Goal: Task Accomplishment & Management: Complete application form

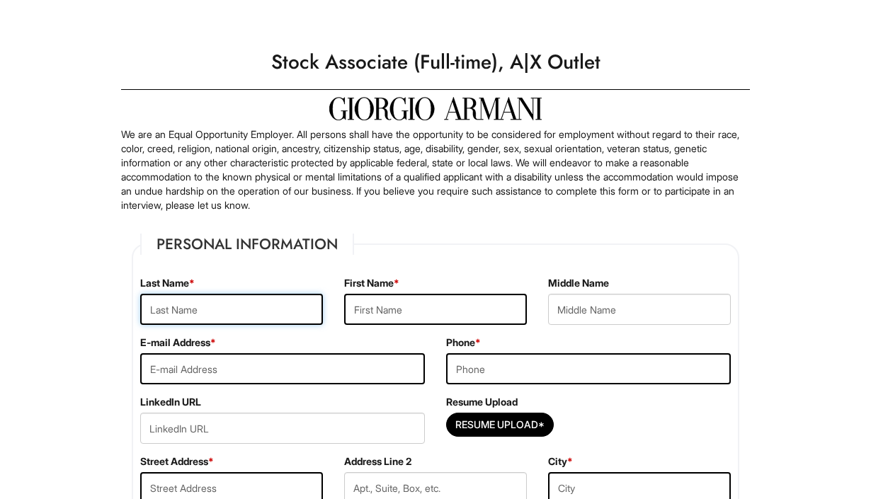
click at [227, 305] on input "text" at bounding box center [231, 309] width 183 height 31
type input "Amistoso"
click at [395, 307] on input "text" at bounding box center [435, 309] width 183 height 31
type input "[PERSON_NAME]"
click at [638, 305] on input "text" at bounding box center [639, 309] width 183 height 31
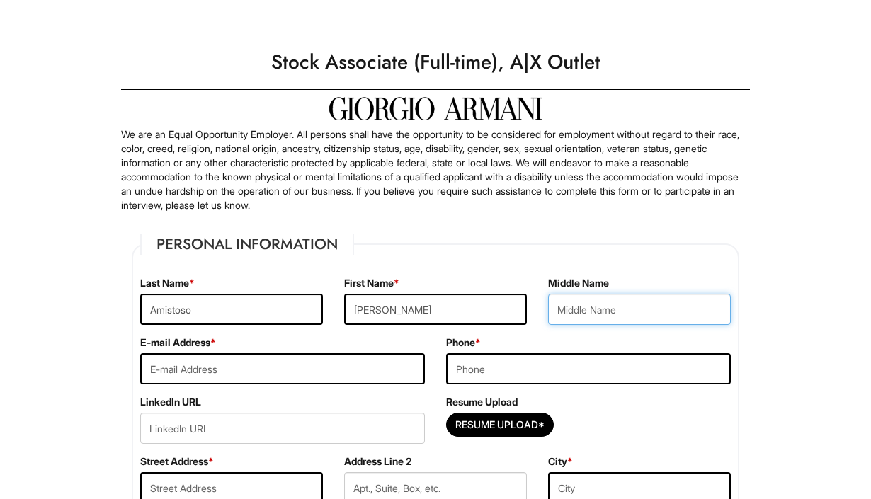
type input "[PERSON_NAME]"
type input "[EMAIL_ADDRESS][DOMAIN_NAME]"
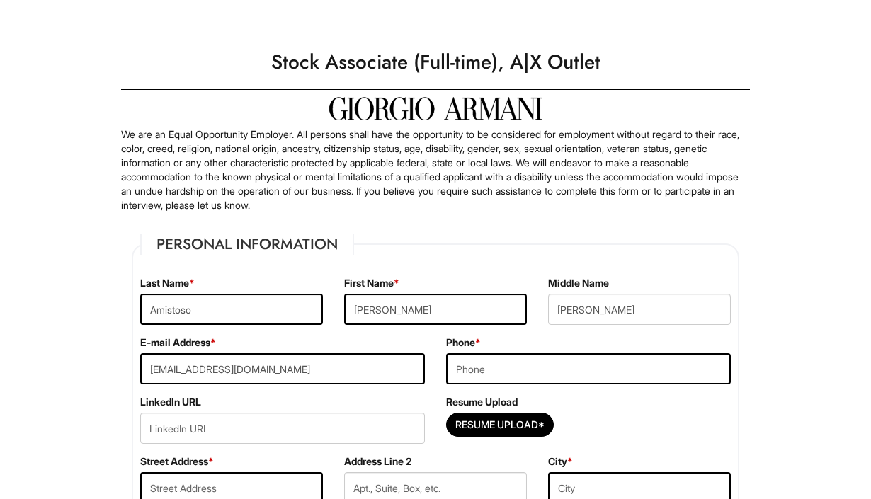
type input "[STREET_ADDRESS]"
type input "[GEOGRAPHIC_DATA]"
select select "NV"
type input "89166"
select select "[GEOGRAPHIC_DATA]"
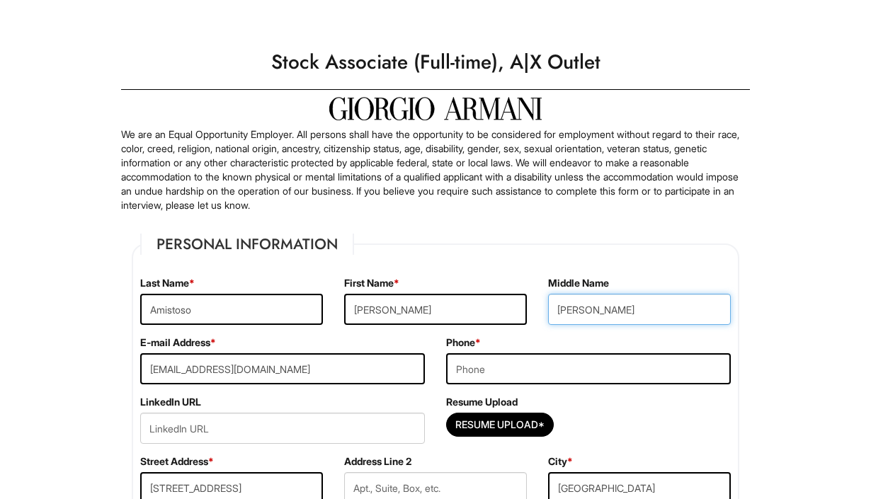
scroll to position [26, 0]
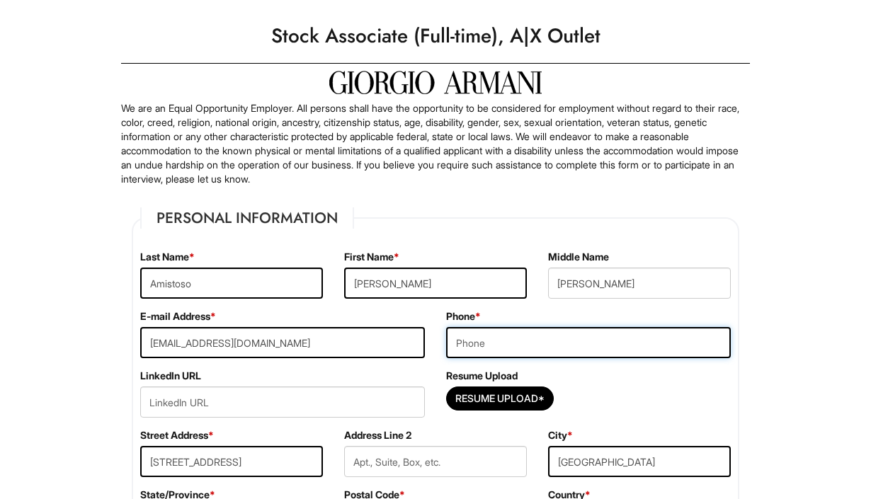
click at [478, 346] on input "tel" at bounding box center [588, 342] width 285 height 31
type input "8082923744"
click at [608, 391] on div "Resume Upload*" at bounding box center [588, 402] width 285 height 31
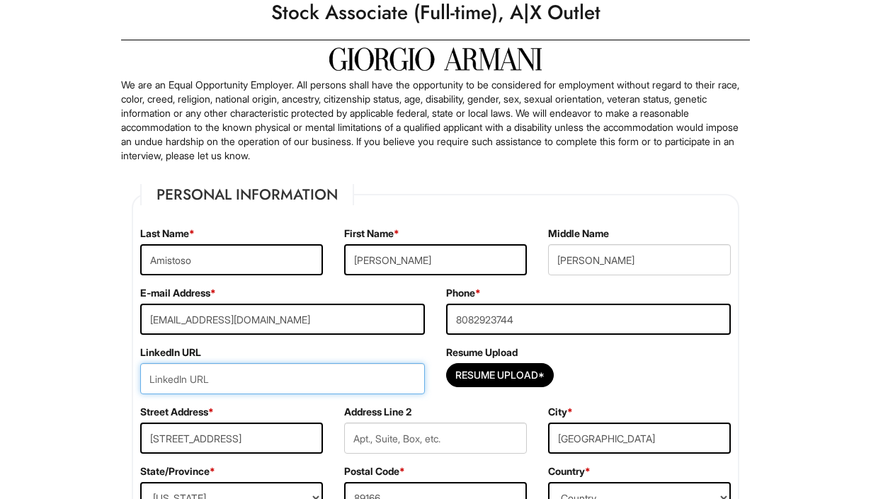
click at [310, 374] on input "url" at bounding box center [282, 378] width 285 height 31
paste input "linkedin.com/in/marcus-amistoso/"
type input "linkedin.com/in/marcus-amistoso/"
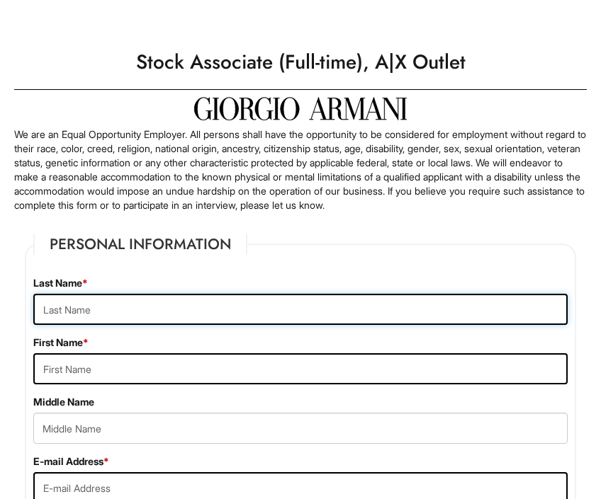
click at [236, 323] on input "text" at bounding box center [300, 309] width 534 height 31
type input "Amistoso"
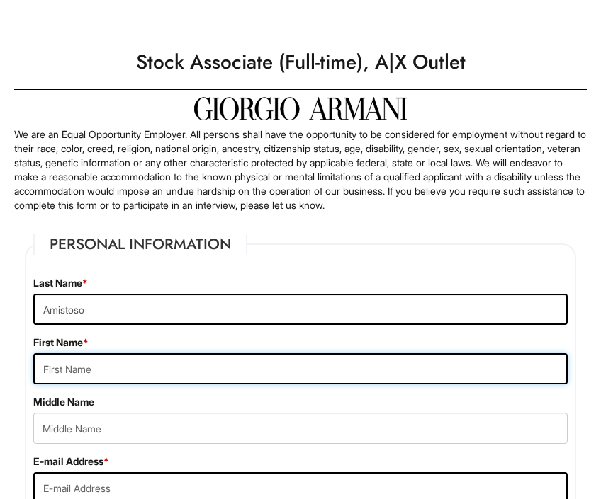
type input "[PERSON_NAME]"
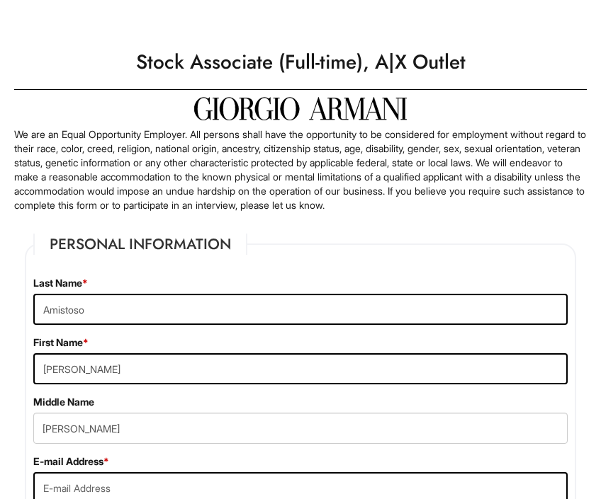
type input "[EMAIL_ADDRESS][DOMAIN_NAME]"
type input "[STREET_ADDRESS]"
type input "[GEOGRAPHIC_DATA]"
select select "NV"
type input "89166"
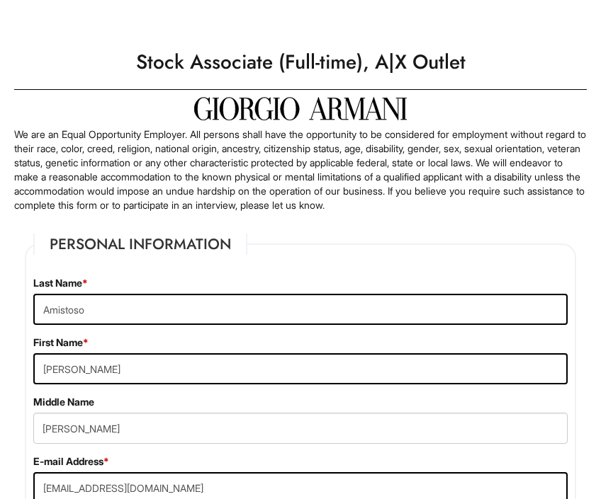
select select "[GEOGRAPHIC_DATA]"
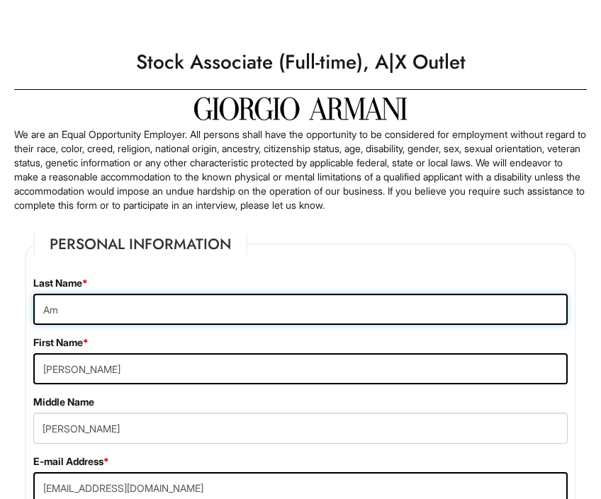
type input "A"
type input "[PERSON_NAME]"
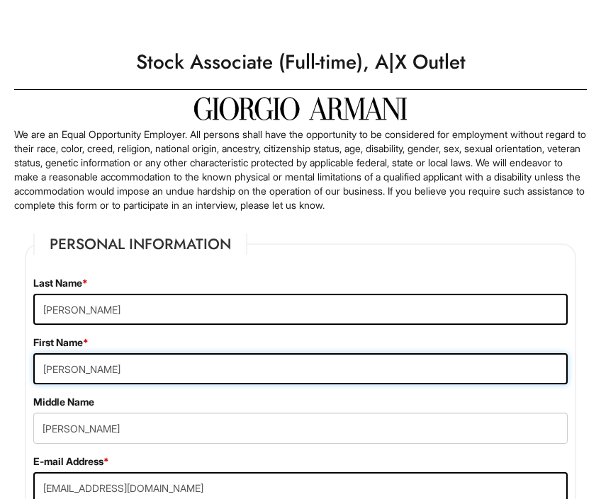
click at [157, 368] on input "[PERSON_NAME]" at bounding box center [300, 368] width 534 height 31
type input "M"
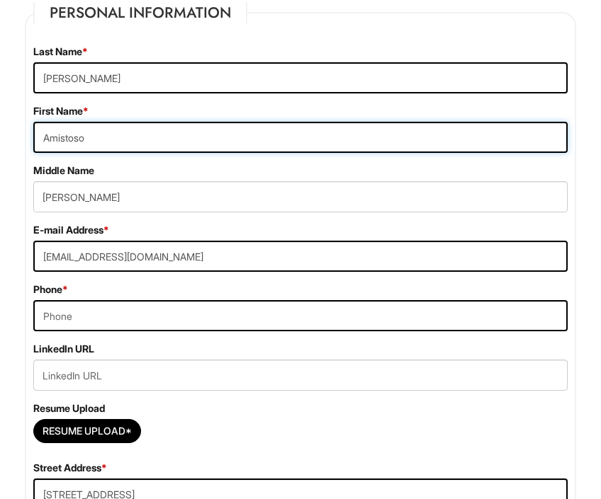
scroll to position [235, 0]
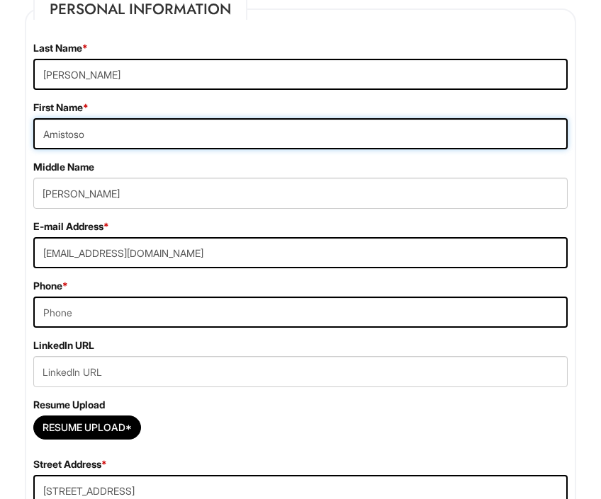
type input "Amistoso"
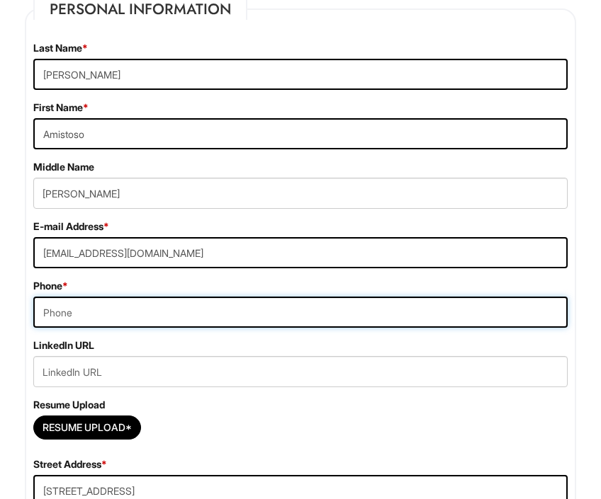
click at [140, 318] on input "tel" at bounding box center [300, 312] width 534 height 31
type input "7"
click at [140, 318] on input "808" at bounding box center [300, 312] width 534 height 31
type input "[PHONE_NUMBER]"
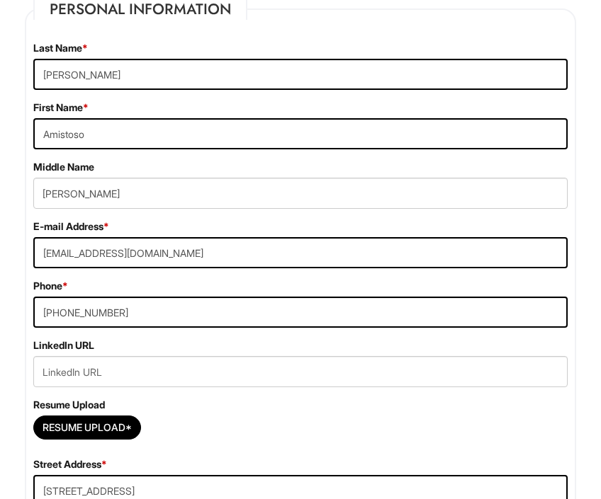
click at [205, 346] on div "LinkedIn URL" at bounding box center [300, 363] width 555 height 49
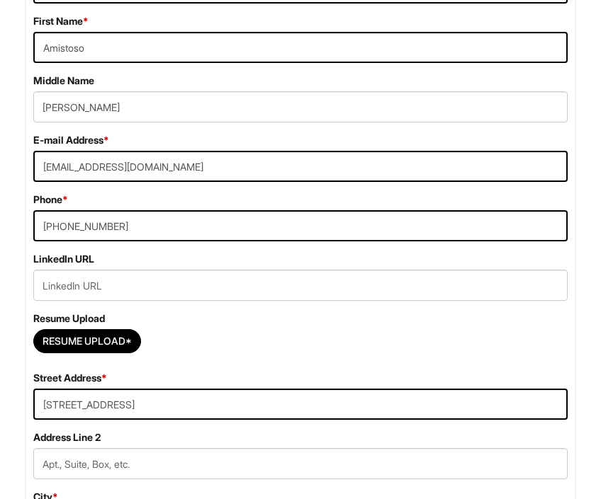
scroll to position [336, 0]
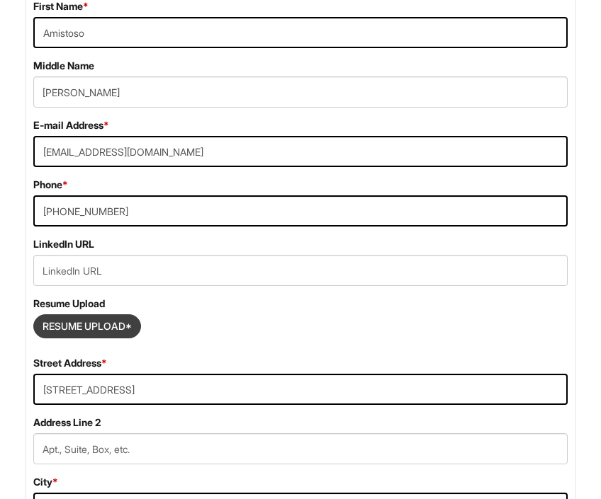
click at [106, 334] on input "Resume Upload*" at bounding box center [87, 326] width 106 height 23
type input "C:\fakepath\[PERSON_NAME]- Stock Associate at [PERSON_NAME].pdf"
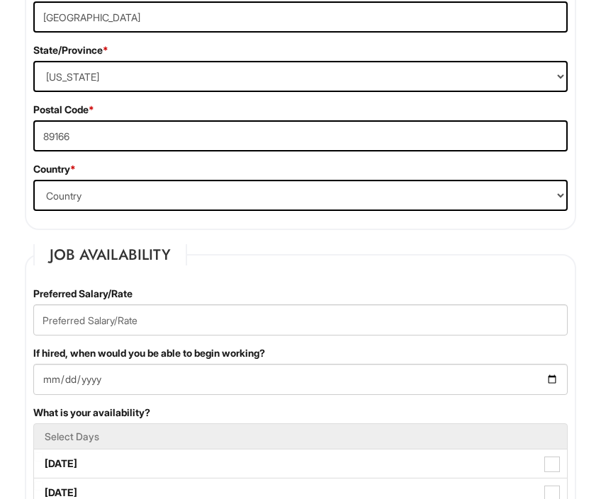
scroll to position [1047, 0]
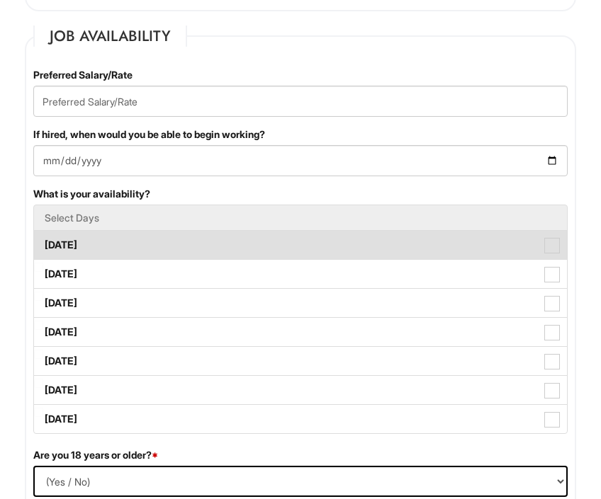
click at [283, 247] on label "[DATE]" at bounding box center [300, 245] width 533 height 28
click at [43, 243] on Available_Monday "[DATE]" at bounding box center [38, 238] width 9 height 9
checkbox Available_Monday "true"
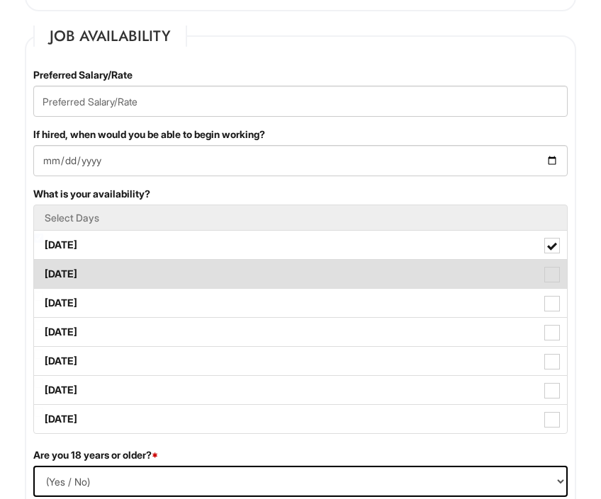
click at [282, 271] on label "[DATE]" at bounding box center [300, 274] width 533 height 28
click at [43, 271] on Available_Tuesday "[DATE]" at bounding box center [38, 267] width 9 height 9
checkbox Available_Tuesday "true"
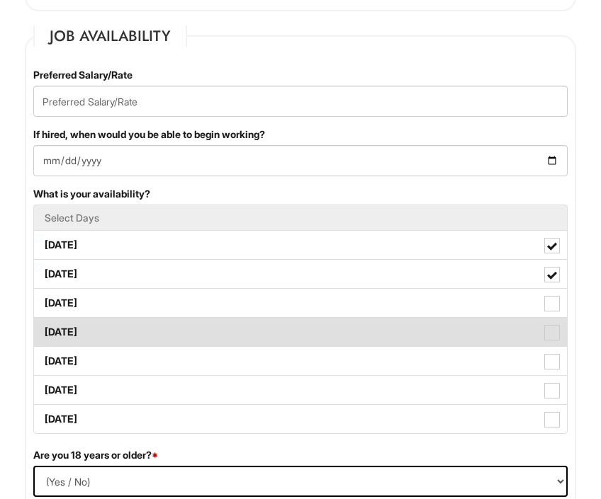
click at [290, 320] on label "[DATE]" at bounding box center [300, 332] width 533 height 28
click at [43, 321] on Available_Thursday "[DATE]" at bounding box center [38, 325] width 9 height 9
checkbox Available_Thursday "true"
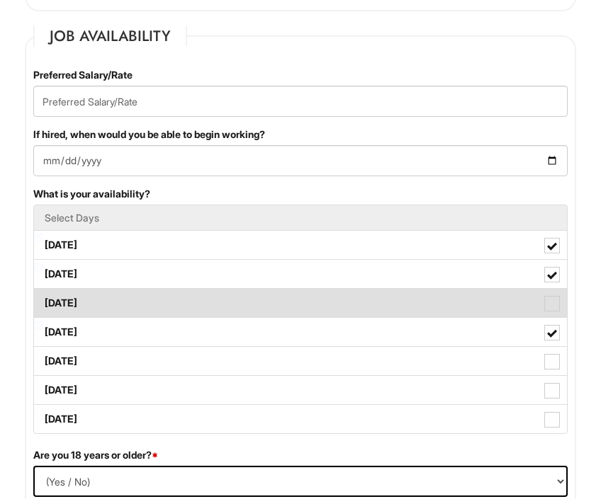
click at [289, 301] on label "[DATE]" at bounding box center [300, 303] width 533 height 28
click at [43, 301] on Available_Wednesday "[DATE]" at bounding box center [38, 296] width 9 height 9
checkbox Available_Wednesday "true"
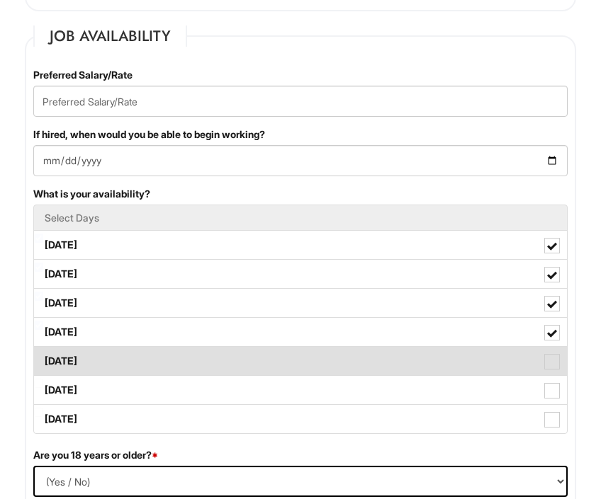
click at [311, 367] on label "[DATE]" at bounding box center [300, 361] width 533 height 28
click at [43, 359] on Available_Friday "[DATE]" at bounding box center [38, 354] width 9 height 9
checkbox Available_Friday "true"
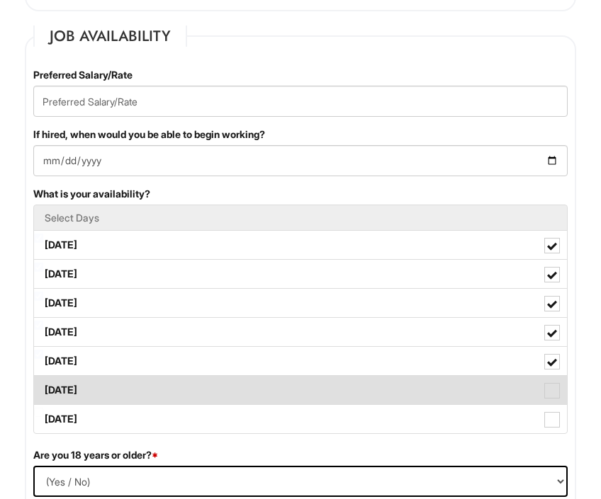
click at [311, 375] on ul "Select Days [DATE] [DATE] [DATE] [DATE] [DATE] [DATE] [DATE]" at bounding box center [300, 320] width 534 height 230
click at [323, 393] on label "[DATE]" at bounding box center [300, 390] width 533 height 28
click at [43, 388] on Available_Saturday "[DATE]" at bounding box center [38, 383] width 9 height 9
checkbox Available_Saturday "true"
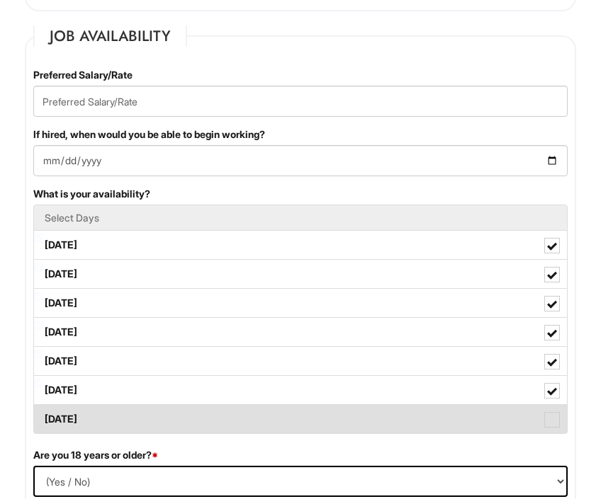
click at [336, 424] on label "[DATE]" at bounding box center [300, 419] width 533 height 28
click at [43, 417] on Available_Sunday "[DATE]" at bounding box center [38, 412] width 9 height 9
checkbox Available_Sunday "true"
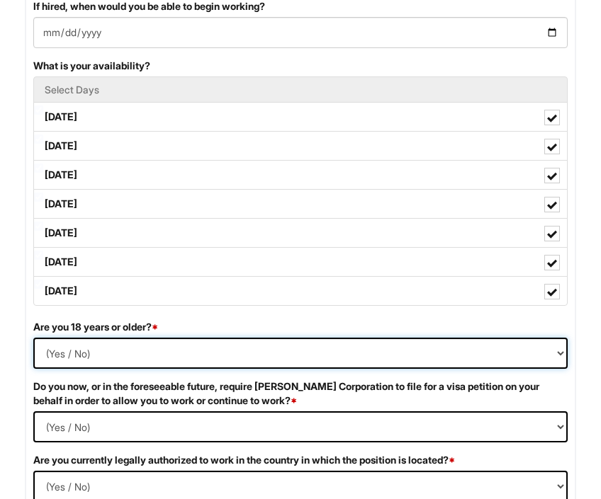
click at [274, 359] on select "(Yes / No) Yes No" at bounding box center [300, 353] width 534 height 31
select select "Yes"
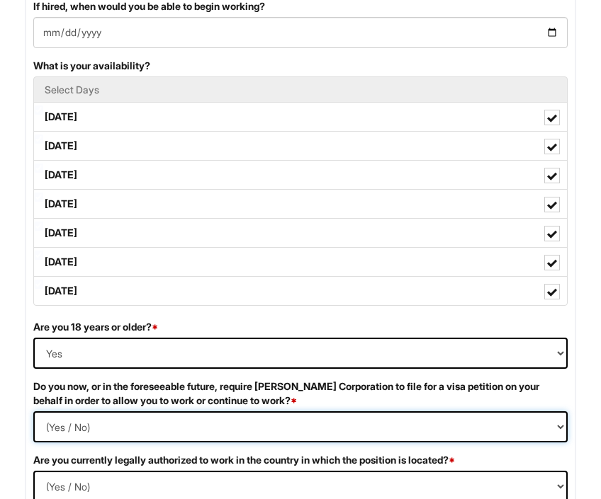
click at [113, 429] on Required "(Yes / No) Yes No" at bounding box center [300, 427] width 534 height 31
select Required "No"
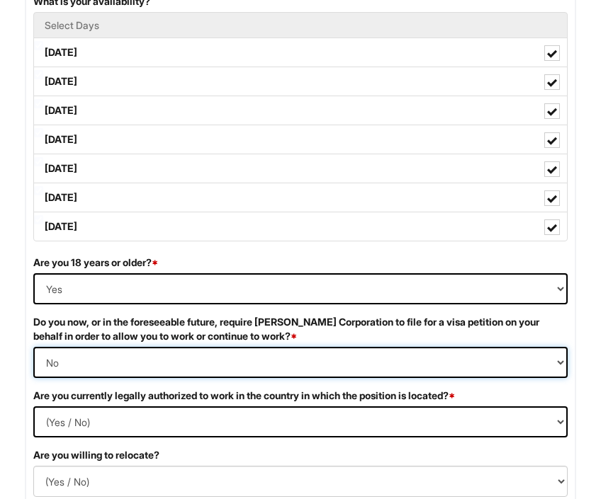
scroll to position [1240, 0]
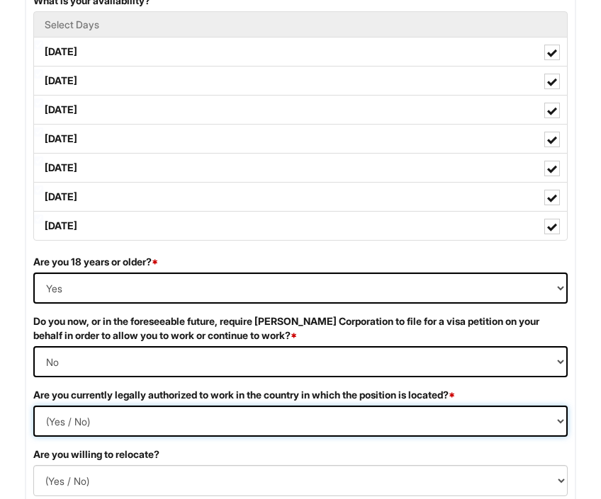
click at [347, 427] on select "(Yes / No) Yes No" at bounding box center [300, 421] width 534 height 31
select select "Yes"
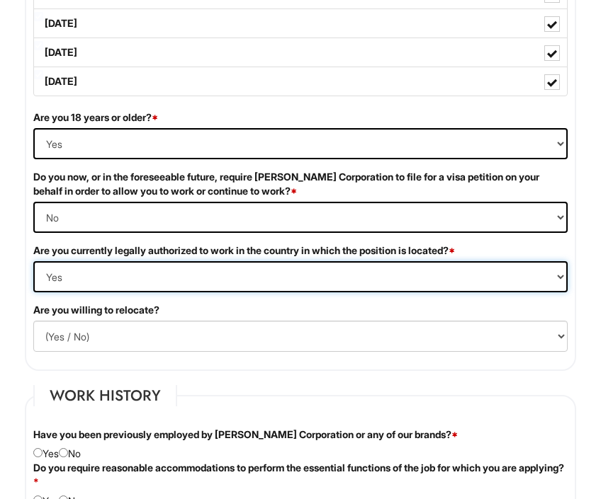
scroll to position [1443, 0]
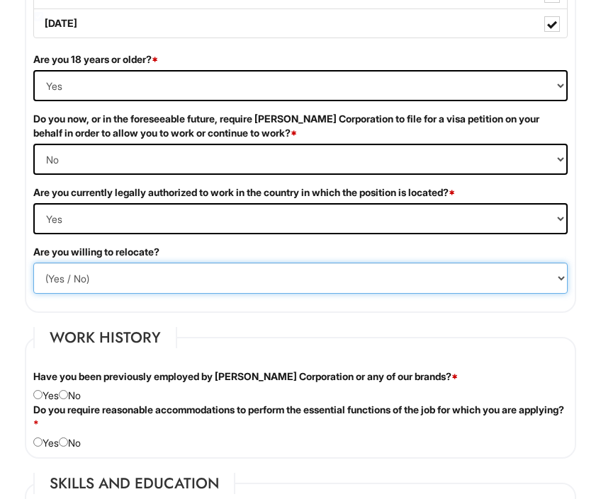
click at [266, 275] on select "(Yes / No) No Yes" at bounding box center [300, 278] width 534 height 31
select select "Y"
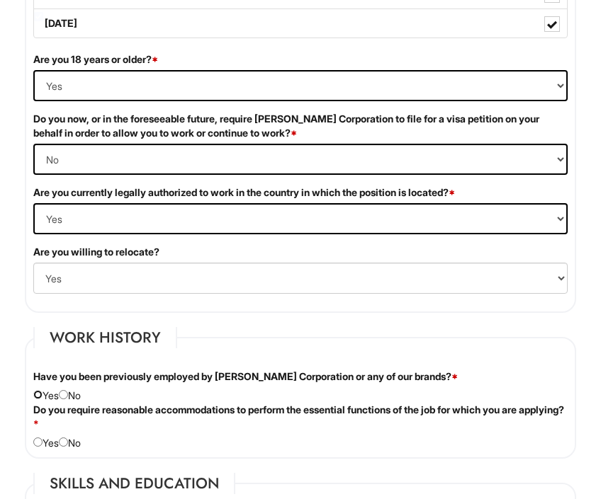
click at [38, 399] on input "radio" at bounding box center [37, 394] width 9 height 9
radio input "true"
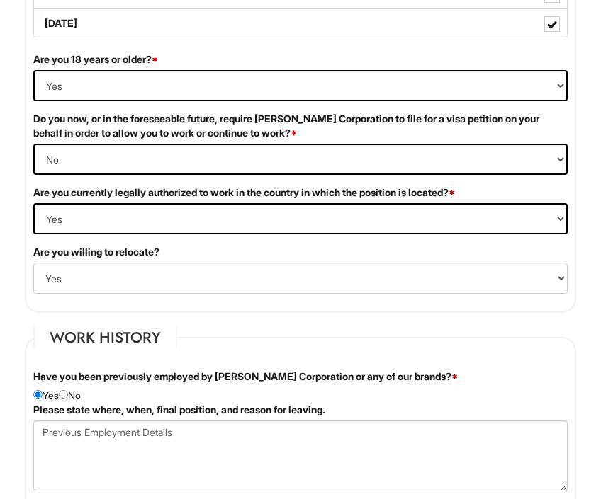
click at [71, 400] on div "Have you been previously employed by [PERSON_NAME] Corporation or any of our br…" at bounding box center [300, 386] width 555 height 33
click at [83, 397] on div "Have you been previously employed by [PERSON_NAME] Corporation or any of our br…" at bounding box center [300, 386] width 555 height 33
click at [67, 395] on input "radio" at bounding box center [63, 394] width 9 height 9
radio input "true"
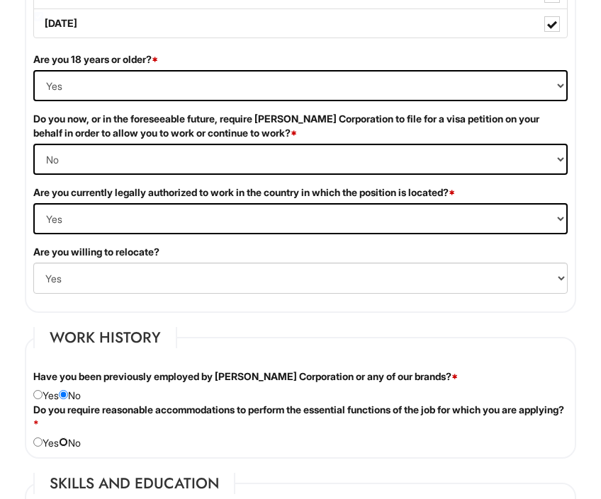
click at [68, 441] on input "radio" at bounding box center [63, 442] width 9 height 9
radio input "true"
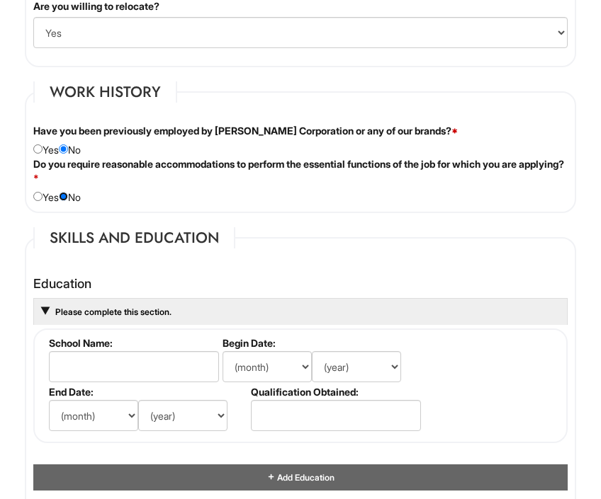
scroll to position [1767, 0]
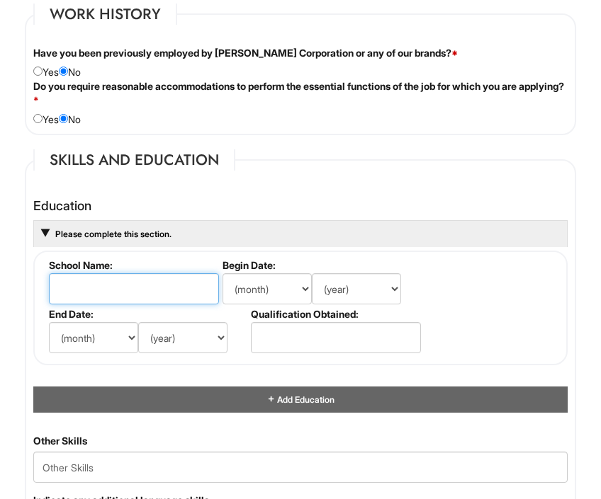
click at [156, 288] on input "text" at bounding box center [134, 288] width 170 height 31
click at [121, 286] on input "Univerity" at bounding box center [134, 288] width 170 height 31
type input "[GEOGRAPHIC_DATA][US_STATE]"
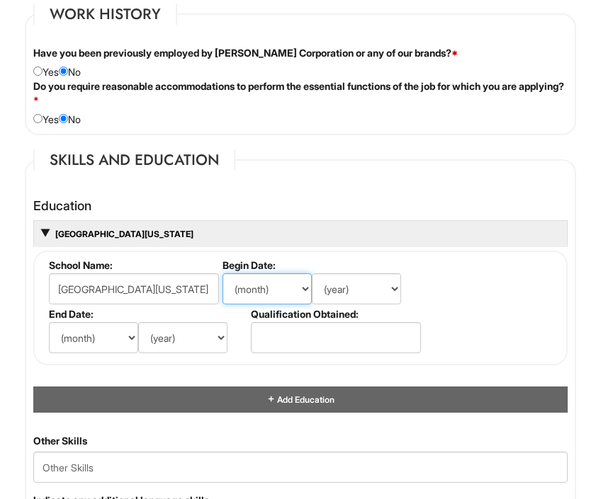
click at [251, 297] on select "(month) Jan Feb Mar Apr May Jun [DATE] Aug Sep Oct Nov Dec" at bounding box center [266, 288] width 89 height 31
select select "8"
click at [369, 295] on select "(year) 2029 2028 2027 2026 2025 2024 2023 2022 2021 2020 2019 2018 2017 2016 20…" at bounding box center [356, 288] width 89 height 31
select select "2021"
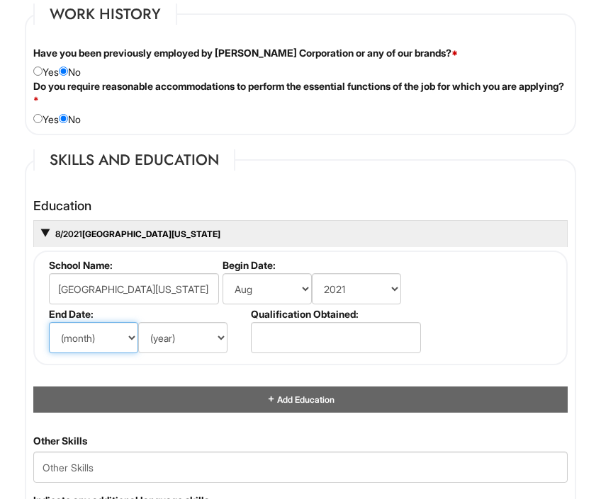
click at [126, 335] on select "(month) Jan Feb Mar Apr May Jun [DATE] Aug Sep Oct Nov Dec" at bounding box center [93, 337] width 89 height 31
select select "5"
click at [166, 345] on select "(year) 2029 2028 2027 2026 2025 2024 2023 2022 2021 2020 2019 2018 2017 2016 20…" at bounding box center [182, 337] width 89 height 31
select select "2024"
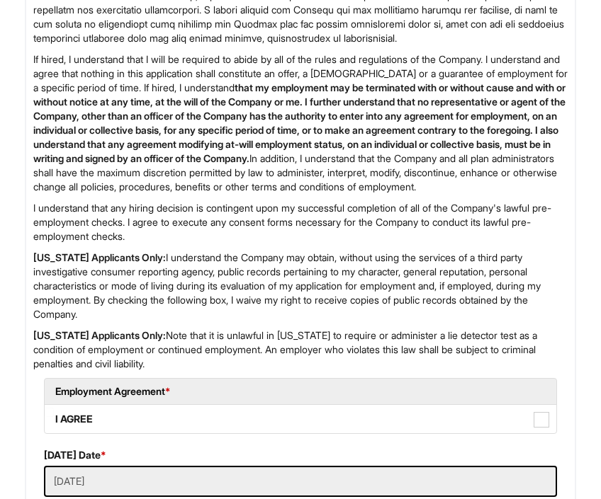
scroll to position [3192, 0]
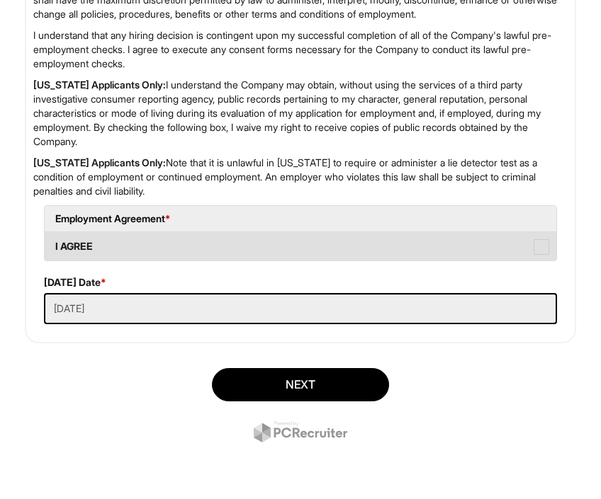
click at [140, 256] on label "I AGREE" at bounding box center [300, 246] width 511 height 28
click at [54, 244] on AGREE "I AGREE" at bounding box center [49, 239] width 9 height 9
checkbox AGREE "true"
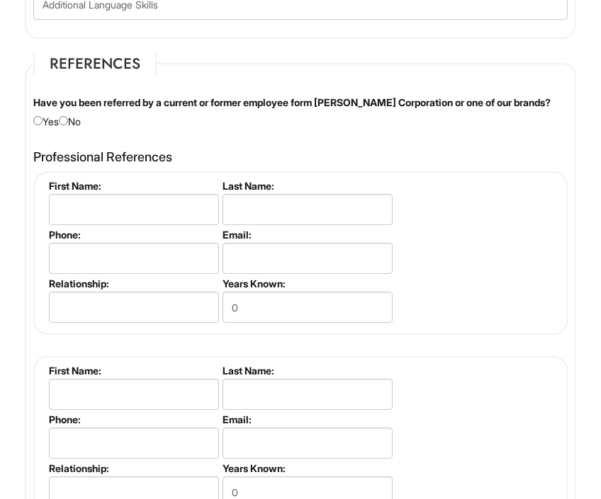
scroll to position [2282, 0]
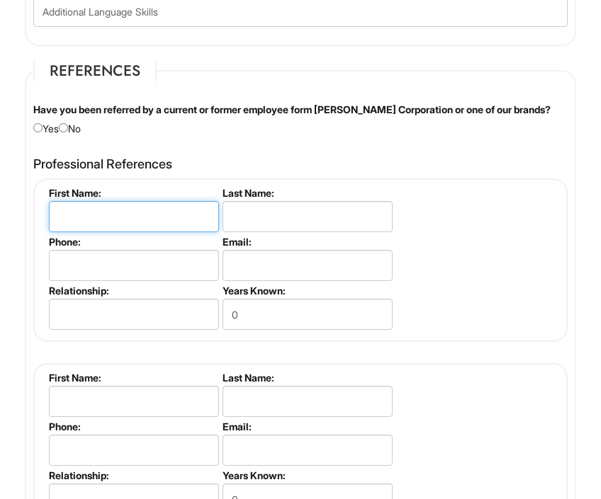
click at [111, 229] on input "text" at bounding box center [134, 216] width 170 height 31
type input "[PERSON_NAME]"
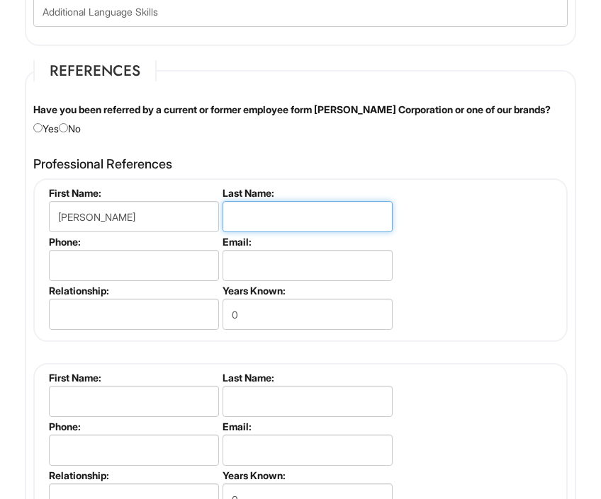
click at [276, 225] on input "text" at bounding box center [307, 216] width 170 height 31
type input "[PERSON_NAME]"
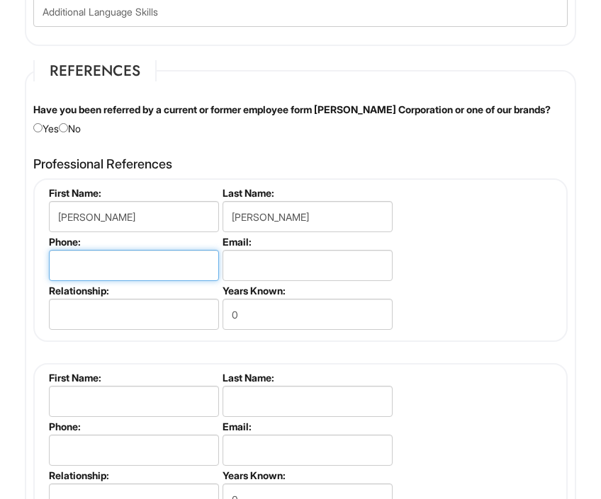
click at [112, 281] on input "tel" at bounding box center [134, 265] width 170 height 31
